Goal: Task Accomplishment & Management: Complete application form

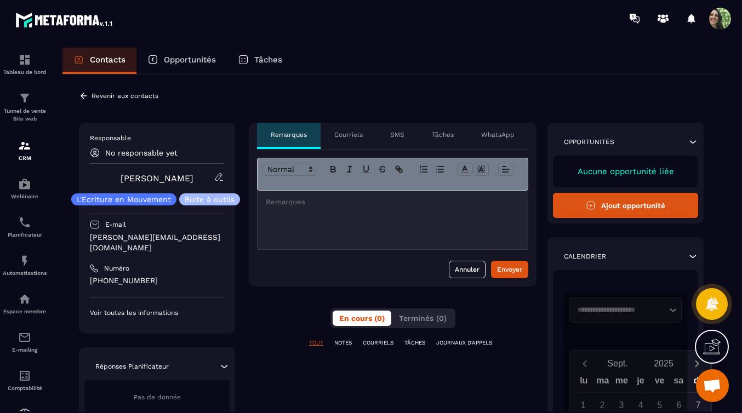
click at [182, 49] on div "Opportunités" at bounding box center [181, 61] width 90 height 26
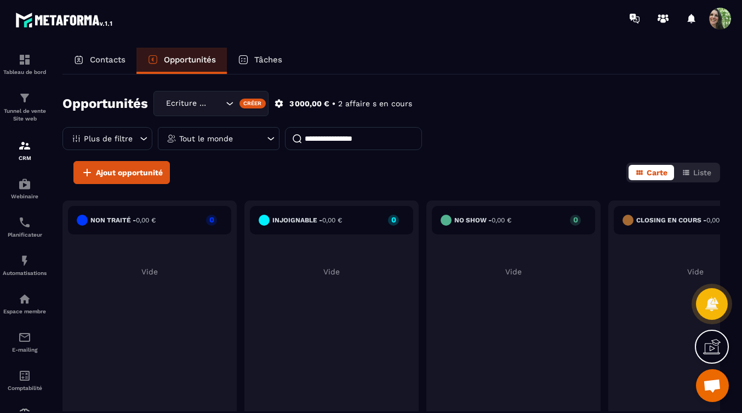
click at [272, 139] on icon at bounding box center [270, 138] width 11 height 11
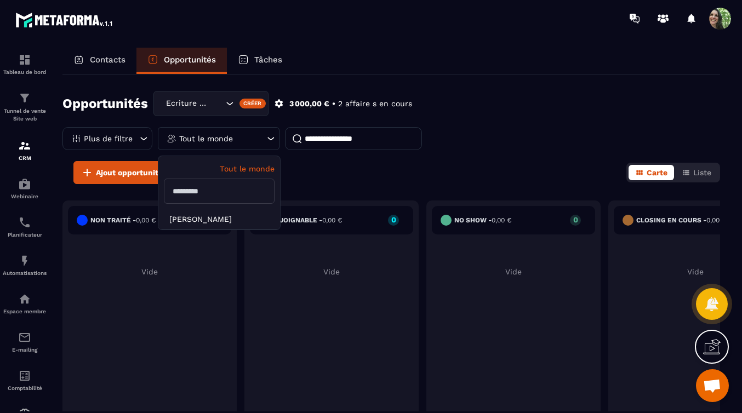
click at [271, 139] on icon at bounding box center [271, 138] width 7 height 3
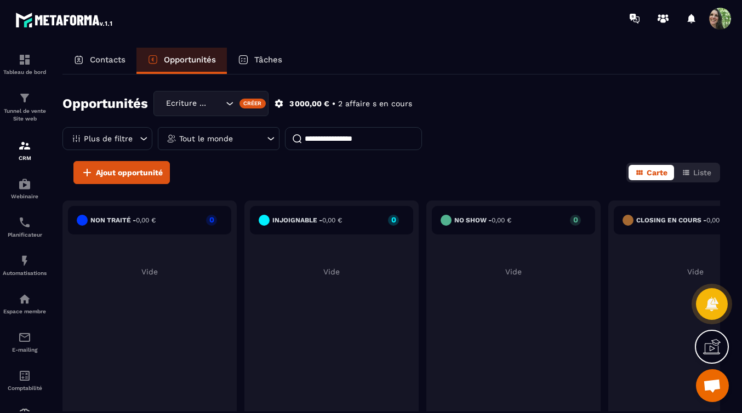
click at [270, 136] on icon at bounding box center [270, 138] width 11 height 11
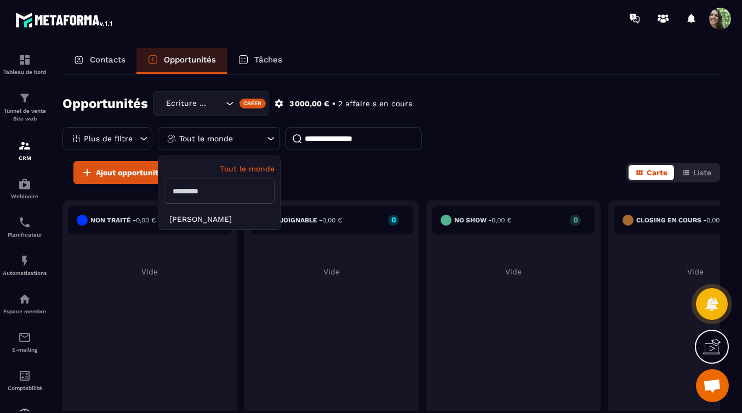
click at [194, 192] on input "text" at bounding box center [219, 191] width 111 height 25
type input "*******"
drag, startPoint x: 203, startPoint y: 196, endPoint x: 160, endPoint y: 193, distance: 43.3
click at [161, 194] on div "Tout le monde *******" at bounding box center [219, 182] width 122 height 53
click at [354, 187] on div "Opportunités Ecriture en Mouvement Créer 3 000,00 € • 2 affaire s en cours Plus…" at bounding box center [390, 243] width 657 height 337
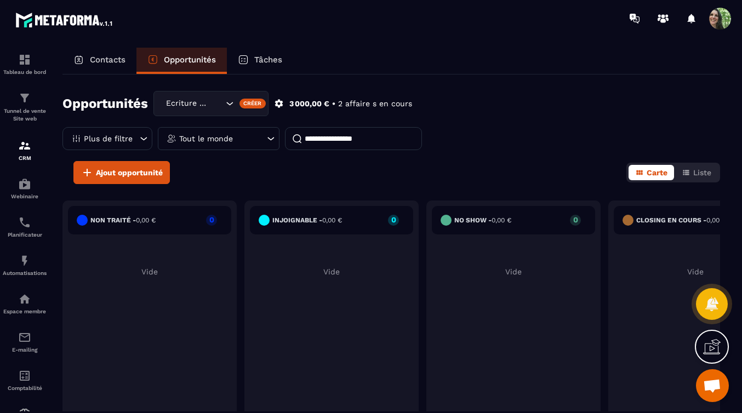
click at [144, 137] on icon at bounding box center [143, 138] width 11 height 11
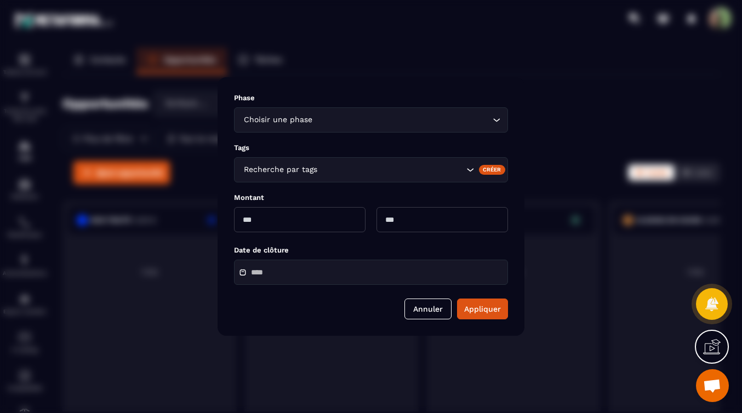
click at [144, 137] on div "Modal window" at bounding box center [371, 206] width 742 height 413
click at [191, 165] on div "Modal window" at bounding box center [371, 206] width 742 height 413
click at [497, 120] on icon "Search for option" at bounding box center [496, 119] width 11 height 11
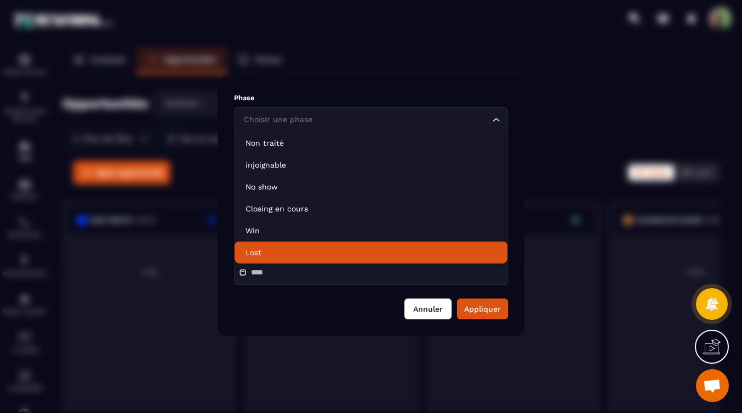
click at [436, 307] on button "Annuler" at bounding box center [427, 309] width 47 height 21
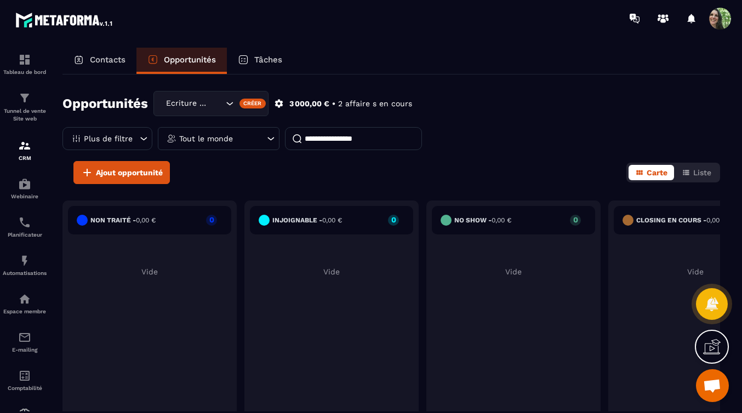
click at [346, 142] on input at bounding box center [353, 138] width 137 height 23
click at [420, 147] on input "*******" at bounding box center [353, 138] width 137 height 23
type input "*******"
click at [337, 161] on div "Ajout opportunité Carte Liste" at bounding box center [390, 172] width 657 height 23
click at [151, 174] on span "Ajout opportunité" at bounding box center [129, 172] width 67 height 11
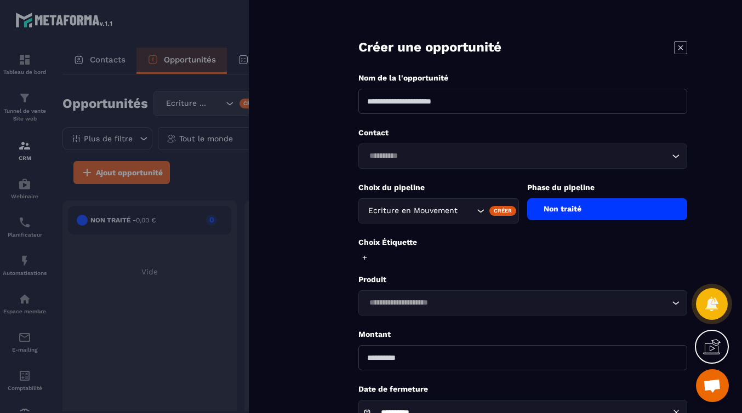
click at [681, 48] on icon at bounding box center [680, 47] width 13 height 13
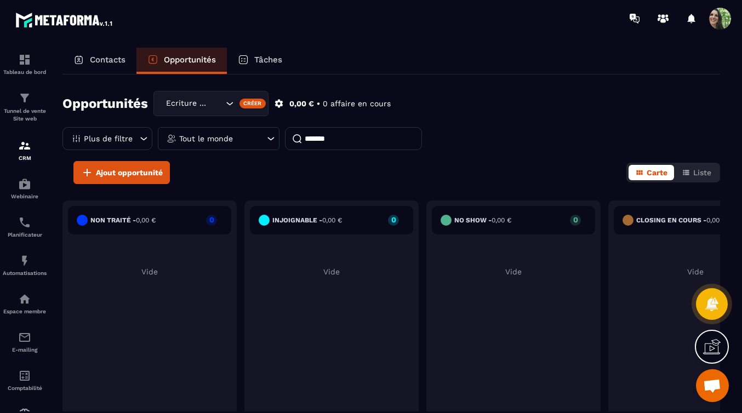
click at [436, 156] on div "Opportunités Ecriture en Mouvement Créer 0,00 € • 0 affaire en cours Plus de fi…" at bounding box center [390, 126] width 657 height 70
drag, startPoint x: 336, startPoint y: 142, endPoint x: 292, endPoint y: 136, distance: 44.2
click at [295, 136] on input "*******" at bounding box center [353, 138] width 137 height 23
click at [375, 161] on div "Ajout opportunité Carte Liste" at bounding box center [390, 172] width 657 height 23
click at [112, 57] on p "Contacts" at bounding box center [108, 60] width 36 height 10
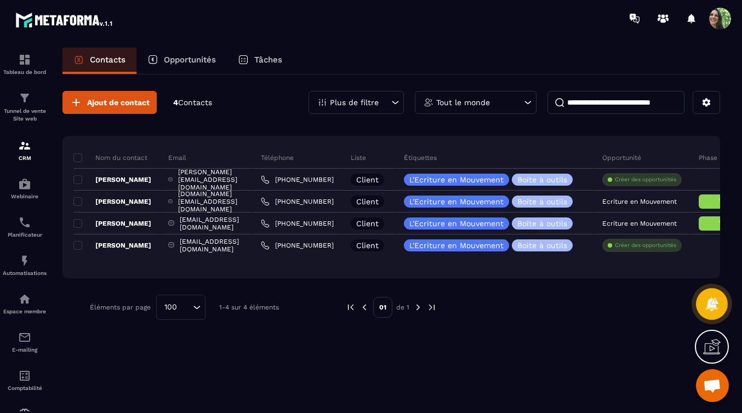
click at [200, 58] on p "Opportunités" at bounding box center [190, 60] width 52 height 10
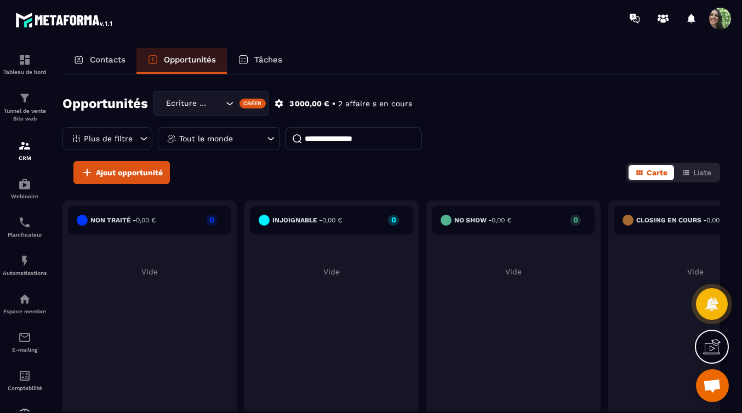
click at [710, 385] on span "Ouvrir le chat" at bounding box center [712, 386] width 18 height 15
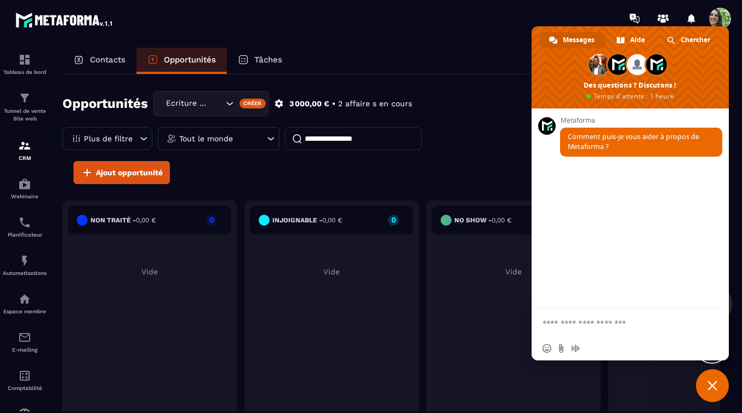
click at [495, 99] on div "Opportunités Ecriture en Mouvement Créer 3 000,00 € • 2 affaire s en cours Plus…" at bounding box center [390, 126] width 657 height 70
click at [718, 388] on span "Fermer le chat" at bounding box center [712, 385] width 33 height 33
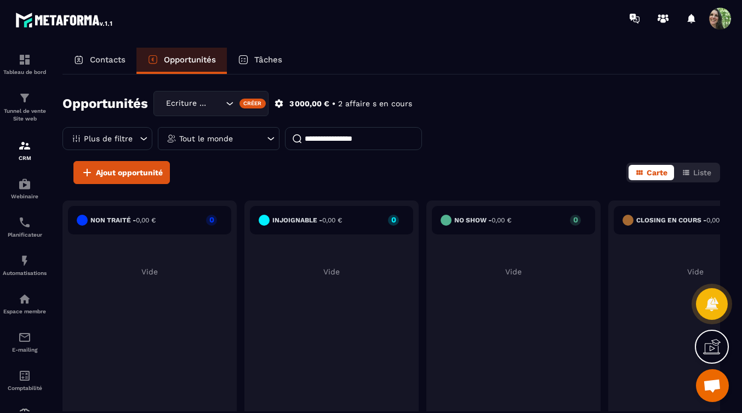
click at [713, 348] on icon at bounding box center [712, 347] width 18 height 18
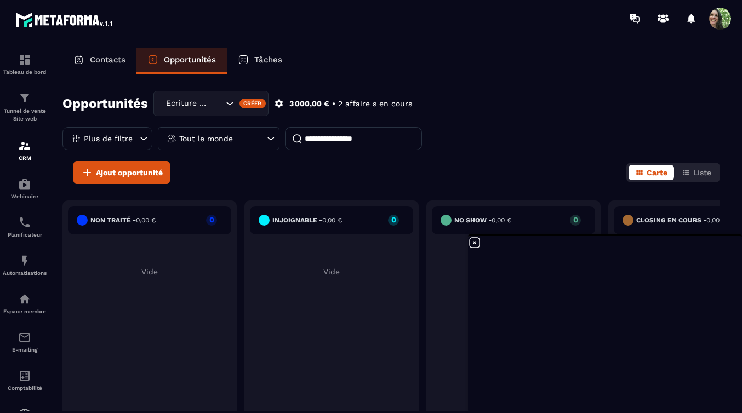
click at [230, 105] on icon "Search for option" at bounding box center [229, 103] width 11 height 11
click at [230, 105] on icon "Search for option" at bounding box center [227, 103] width 11 height 11
click at [248, 104] on div "Créer" at bounding box center [252, 104] width 27 height 10
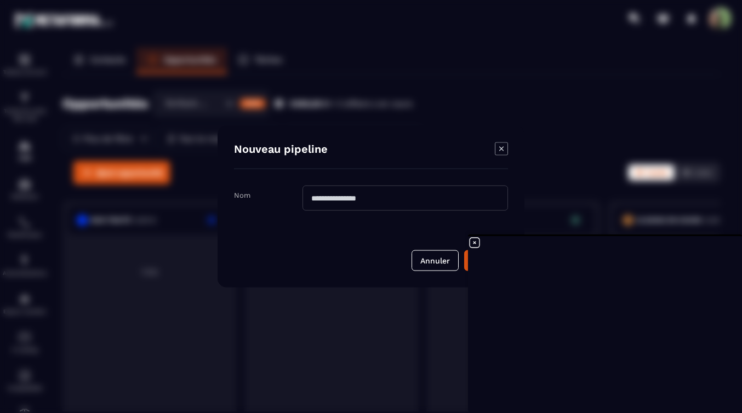
click at [316, 198] on input "Modal window" at bounding box center [404, 198] width 205 height 25
type input "**********"
click at [466, 263] on button "Créer" at bounding box center [486, 260] width 44 height 21
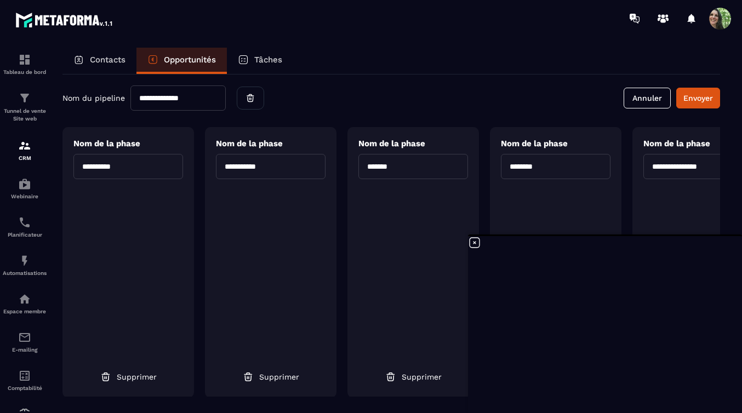
click at [402, 292] on div "Nom de la phase ******* Supprimer" at bounding box center [412, 262] width 131 height 271
click at [474, 244] on icon at bounding box center [474, 242] width 13 height 13
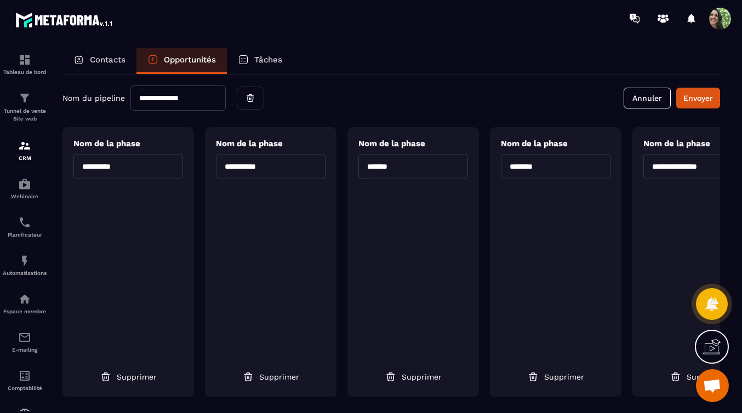
click at [102, 100] on span "Nom du pipeline" at bounding box center [93, 98] width 62 height 9
drag, startPoint x: 121, startPoint y: 98, endPoint x: 129, endPoint y: 98, distance: 8.2
click at [121, 98] on span "Nom du pipeline" at bounding box center [93, 98] width 62 height 9
click at [641, 96] on button "Annuler" at bounding box center [646, 98] width 47 height 21
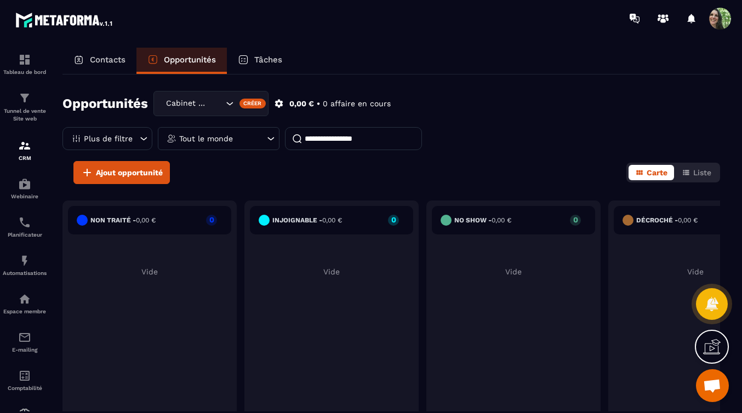
click at [230, 103] on icon "Search for option" at bounding box center [229, 103] width 11 height 11
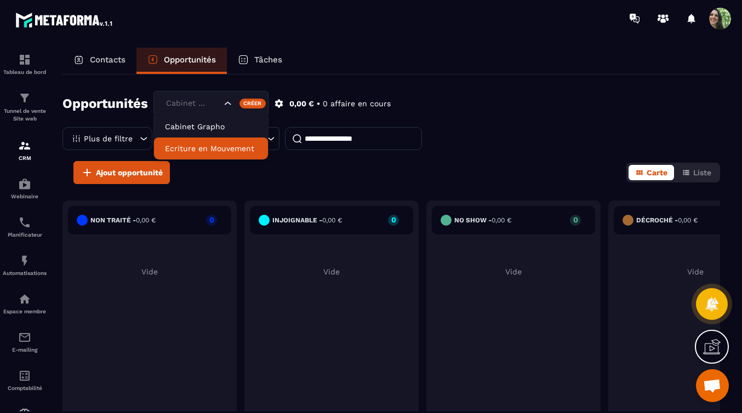
click at [221, 149] on p "Ecriture en Mouvement" at bounding box center [211, 148] width 92 height 11
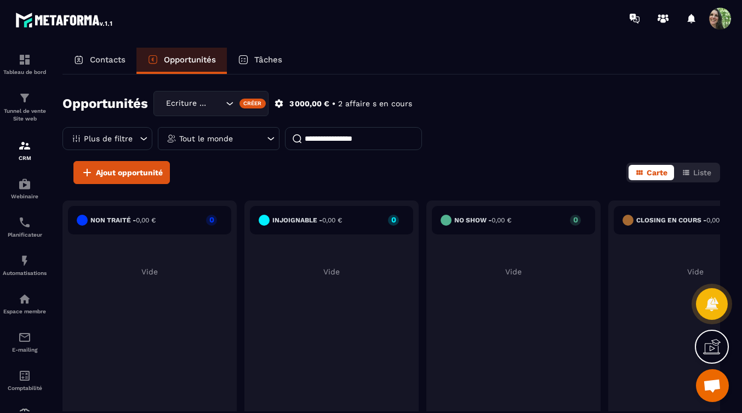
scroll to position [2, 0]
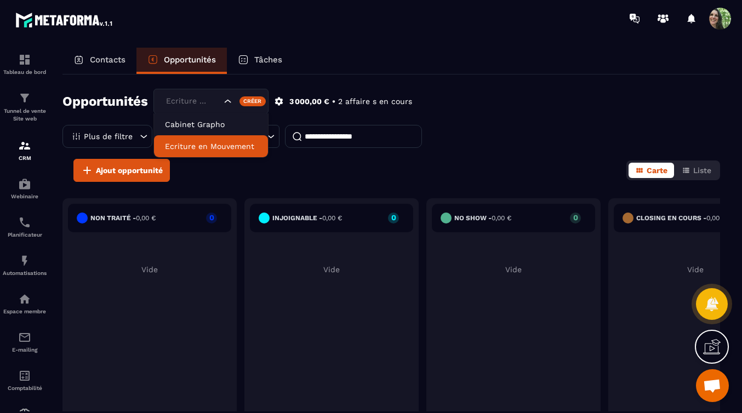
click at [226, 100] on icon "Search for option" at bounding box center [227, 101] width 11 height 11
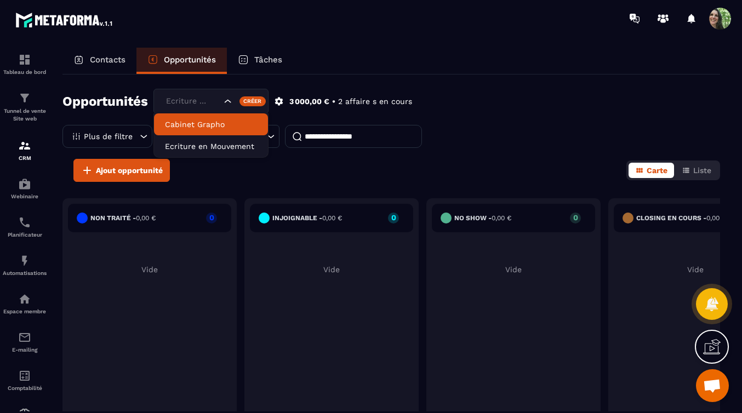
click at [213, 124] on p "Cabinet Grapho" at bounding box center [211, 124] width 92 height 11
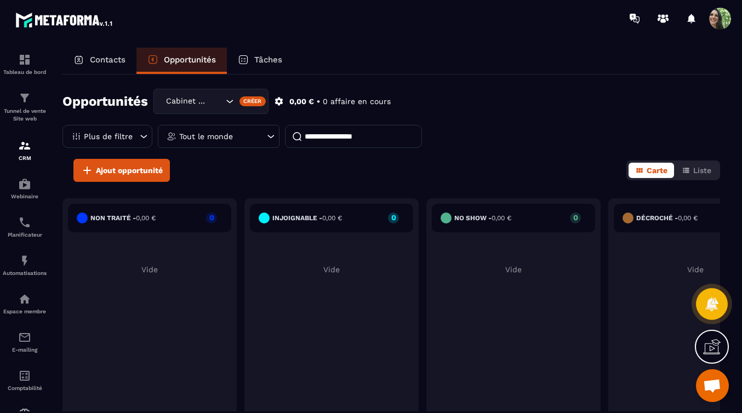
click at [193, 102] on div "Cabinet Grapho" at bounding box center [193, 101] width 62 height 12
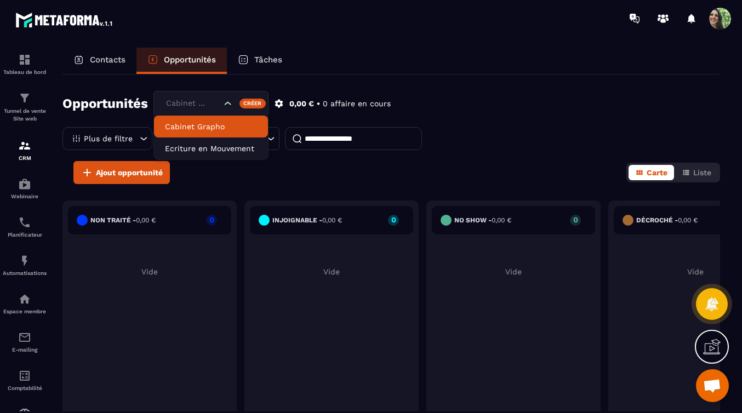
click at [192, 123] on p "Cabinet Grapho" at bounding box center [211, 126] width 92 height 11
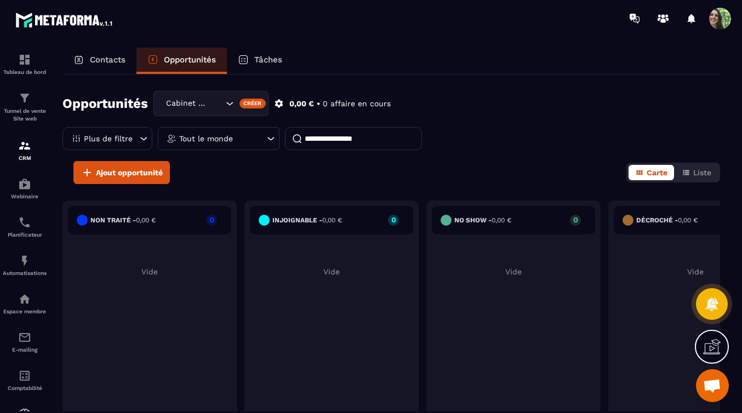
click at [278, 166] on div "Ajout opportunité Carte Liste" at bounding box center [390, 172] width 657 height 23
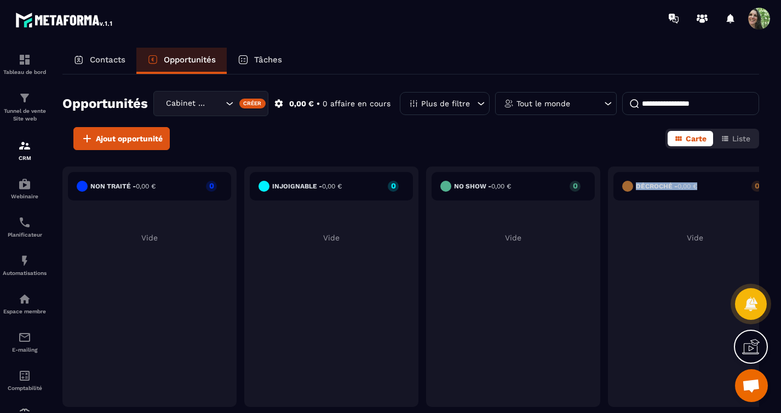
drag, startPoint x: 662, startPoint y: 191, endPoint x: 613, endPoint y: 180, distance: 50.0
click at [613, 180] on div "Décroché - 0,00 € 0 Vide" at bounding box center [695, 287] width 174 height 240
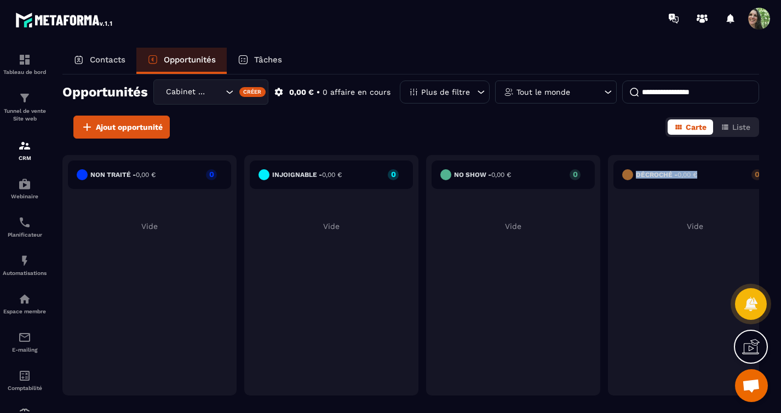
scroll to position [23, 0]
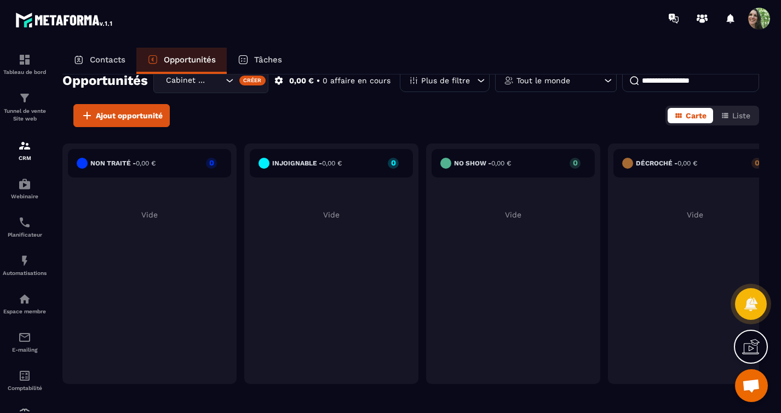
click at [652, 263] on div "Décroché - 0,00 € 0 Vide" at bounding box center [695, 264] width 174 height 240
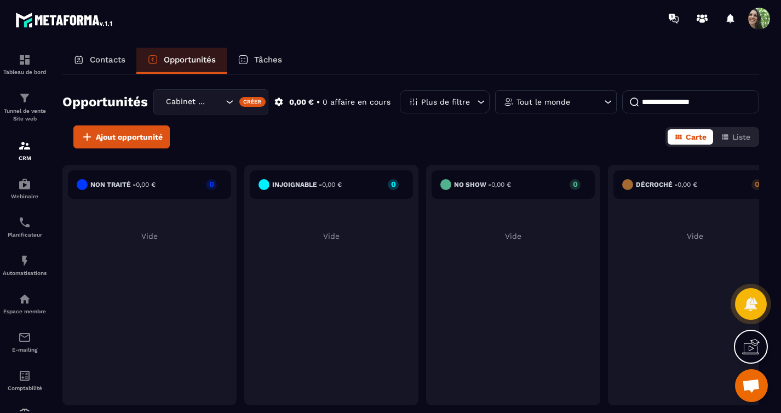
scroll to position [0, 0]
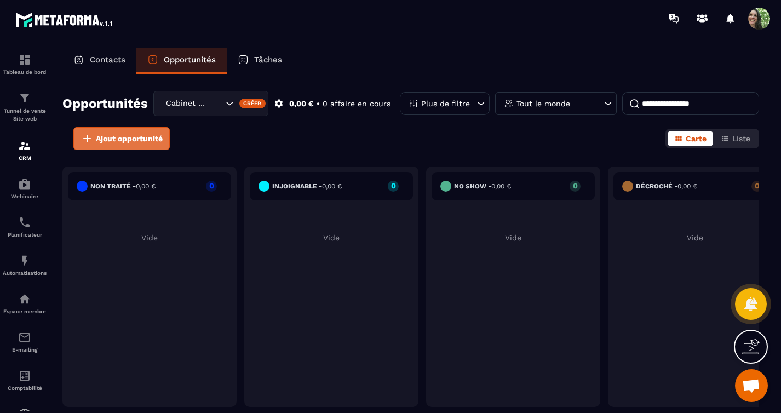
click at [164, 141] on button "Ajout opportunité" at bounding box center [121, 138] width 96 height 23
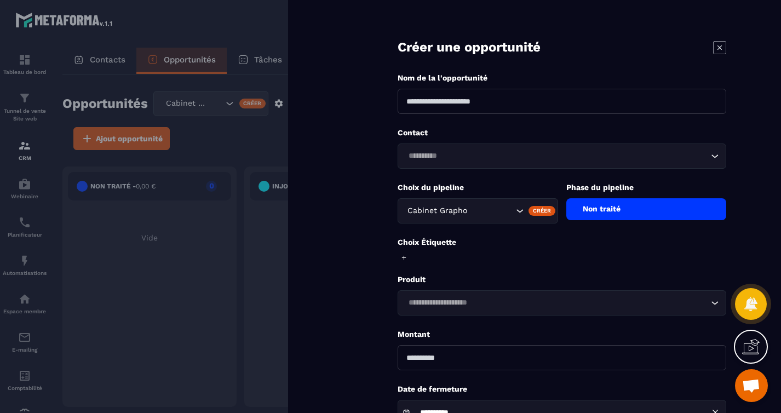
click at [718, 50] on icon at bounding box center [719, 47] width 13 height 13
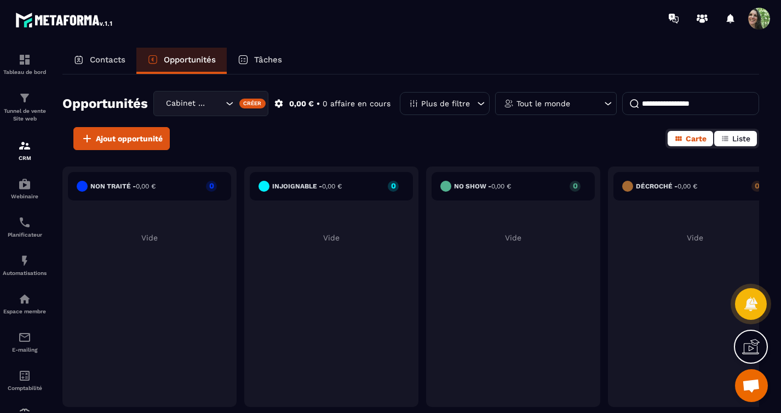
click at [718, 144] on button "Liste" at bounding box center [735, 138] width 43 height 15
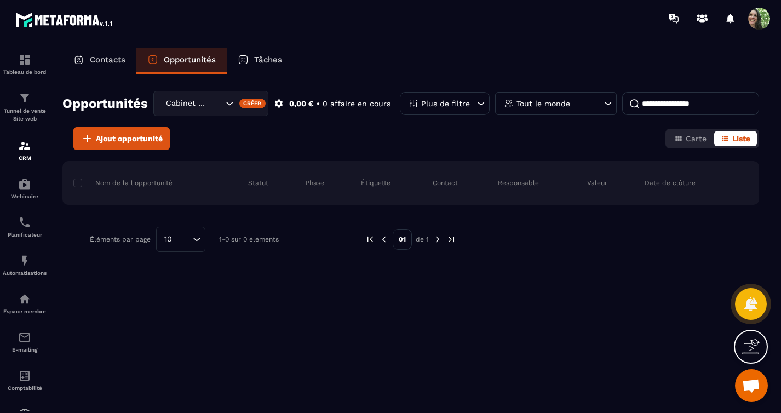
drag, startPoint x: 296, startPoint y: 201, endPoint x: 323, endPoint y: 195, distance: 27.5
click at [296, 201] on div "Nom de la l'opportunité Statut Phase Étiquette Contact Responsable Valeur Date …" at bounding box center [410, 183] width 697 height 44
click at [77, 184] on span at bounding box center [77, 183] width 9 height 9
drag, startPoint x: 458, startPoint y: 203, endPoint x: 498, endPoint y: 213, distance: 41.1
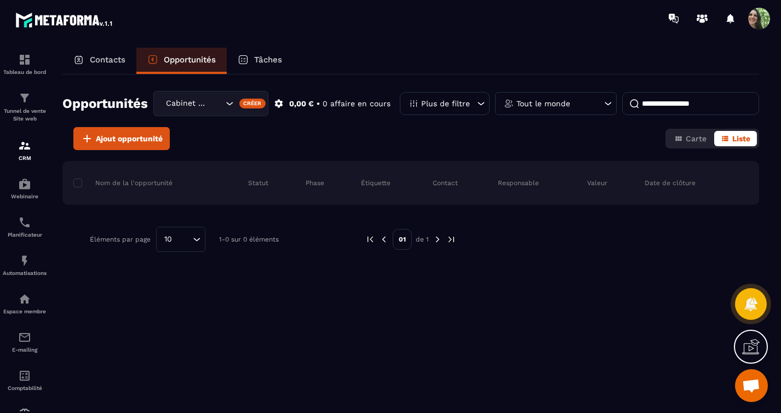
click at [458, 203] on div "Nom de la l'opportunité Statut Phase Étiquette Contact Responsable Valeur Date …" at bounding box center [410, 183] width 697 height 44
click at [677, 140] on icon "button" at bounding box center [678, 138] width 9 height 9
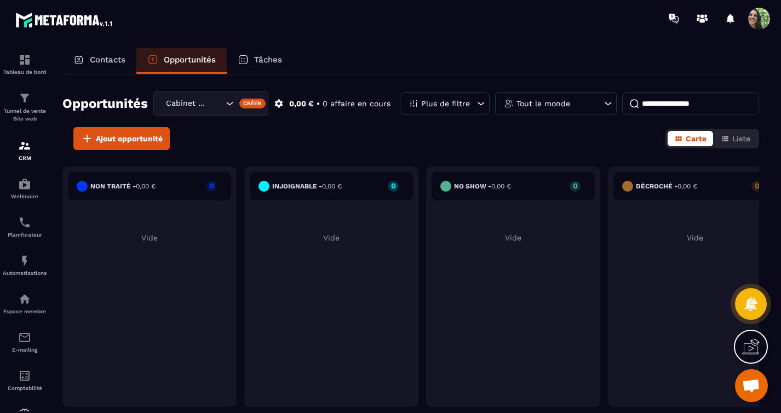
click at [201, 60] on p "Opportunités" at bounding box center [190, 60] width 52 height 10
click at [251, 106] on div "Créer" at bounding box center [252, 104] width 27 height 10
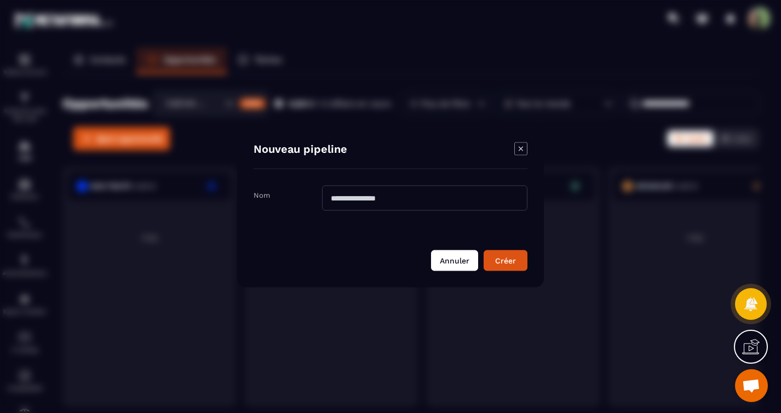
click at [452, 263] on button "Annuler" at bounding box center [454, 260] width 47 height 21
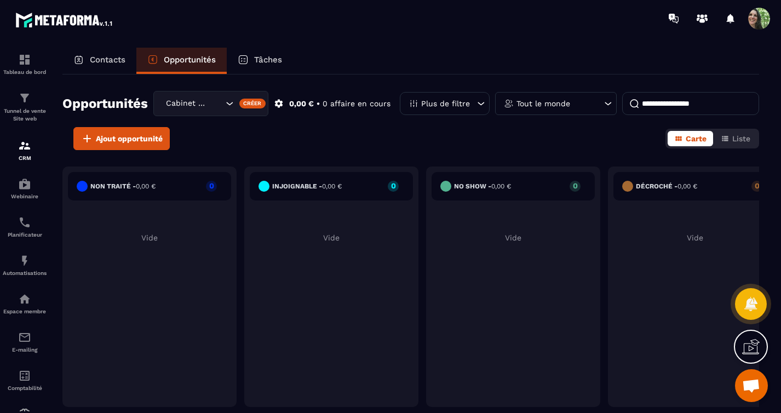
click at [192, 102] on div "Cabinet Grapho" at bounding box center [193, 104] width 62 height 12
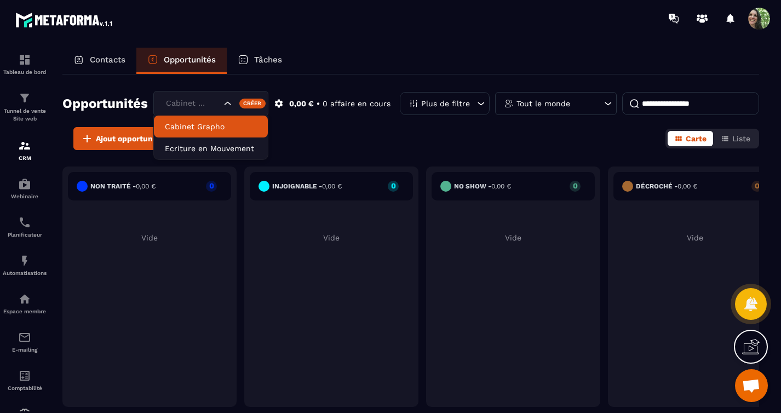
click at [191, 122] on p "Cabinet Grapho" at bounding box center [211, 126] width 92 height 11
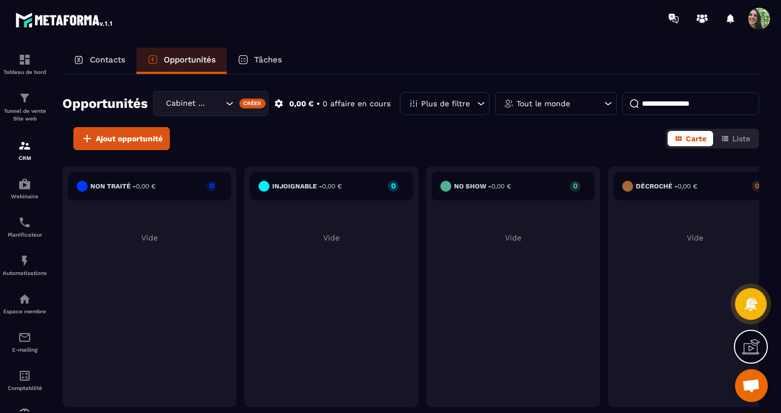
click at [181, 104] on div "Cabinet Grapho" at bounding box center [193, 104] width 62 height 12
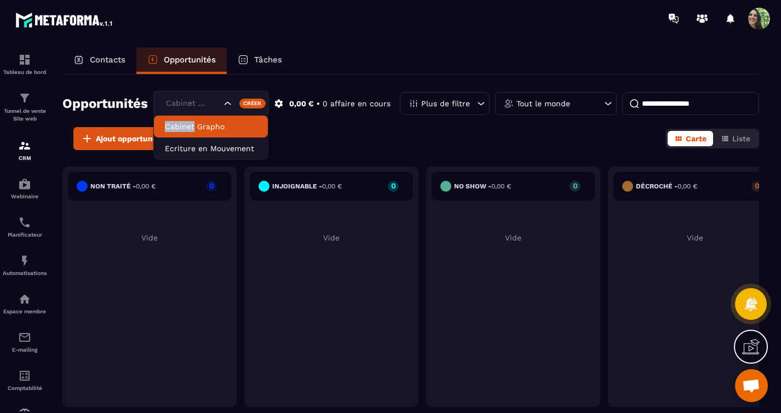
click at [217, 128] on p "Cabinet Grapho" at bounding box center [211, 126] width 92 height 11
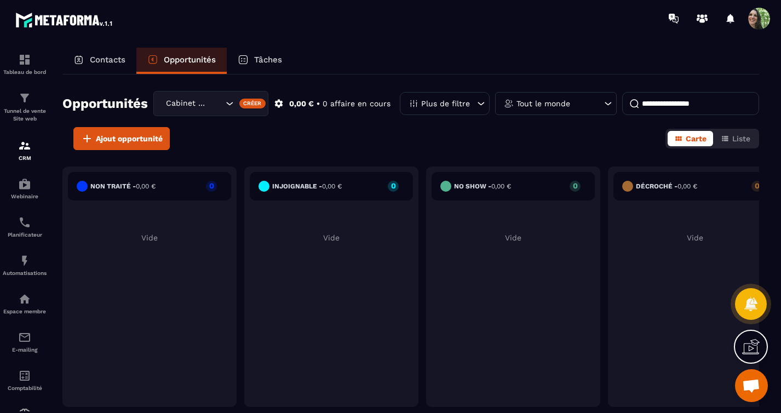
click at [98, 60] on p "Contacts" at bounding box center [108, 60] width 36 height 10
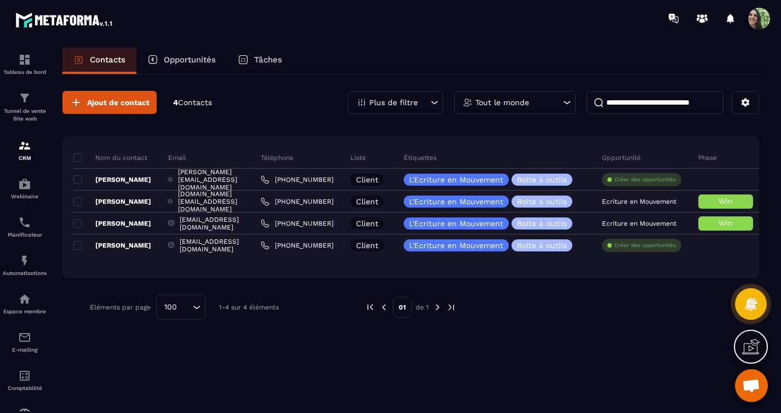
click at [741, 352] on icon at bounding box center [751, 347] width 18 height 18
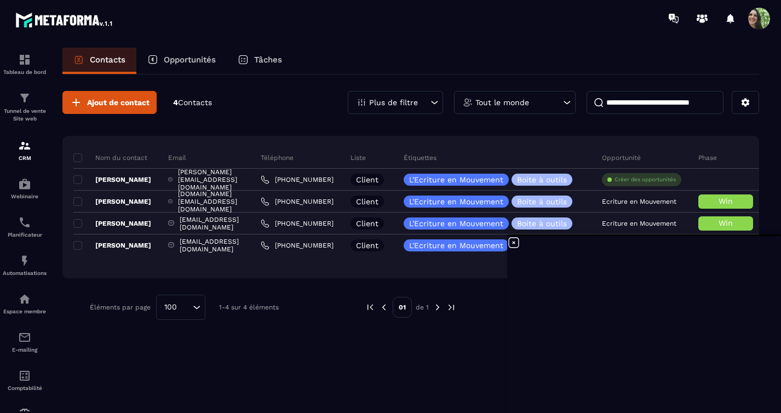
click at [187, 60] on p "Opportunités" at bounding box center [190, 60] width 52 height 10
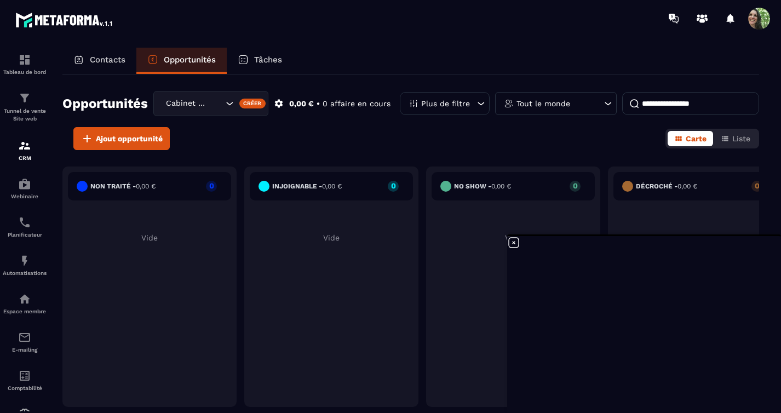
click at [271, 57] on p "Tâches" at bounding box center [268, 60] width 28 height 10
click at [263, 60] on p "Tâches" at bounding box center [268, 60] width 28 height 10
